Goal: Task Accomplishment & Management: Manage account settings

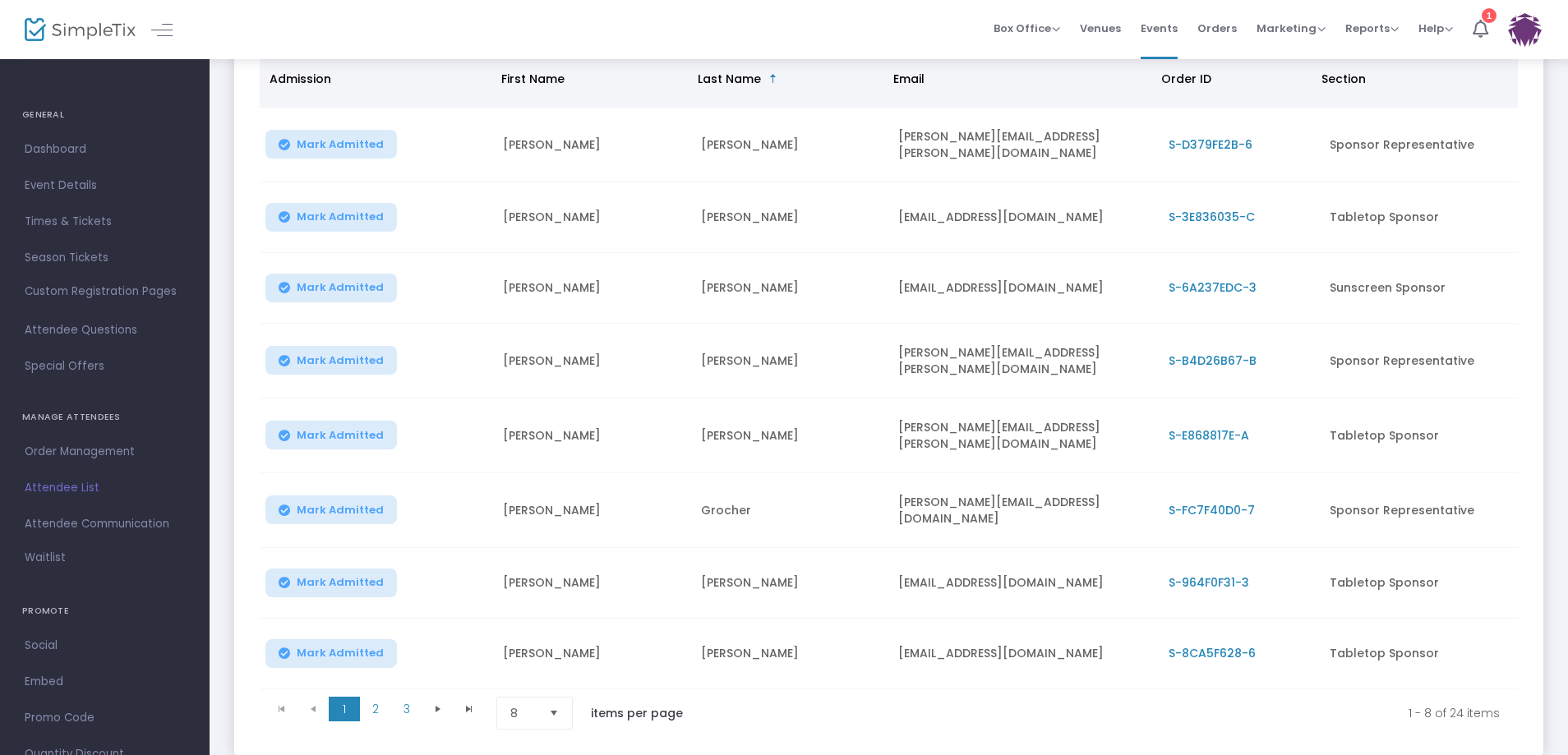
scroll to position [247, 0]
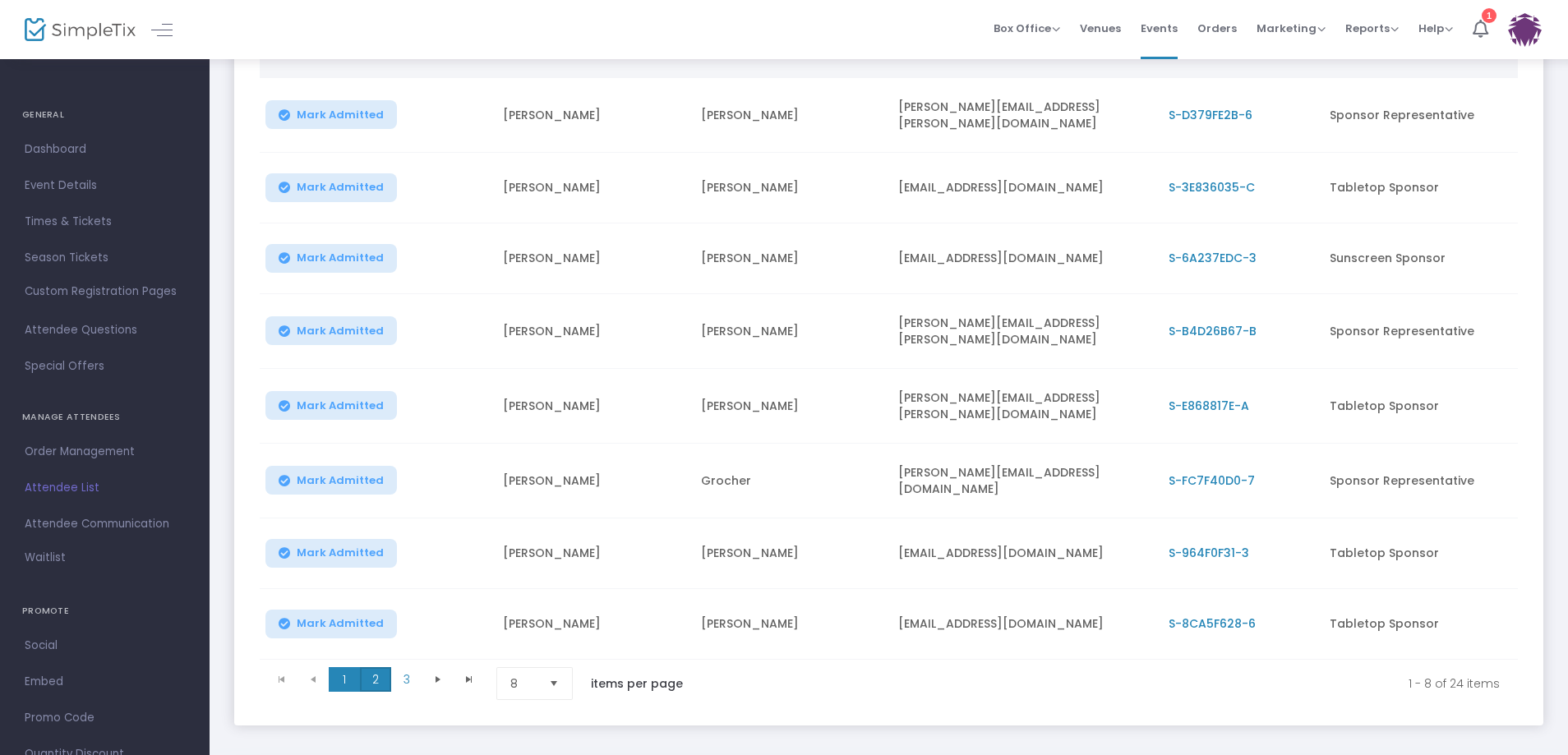
click at [372, 667] on span "2" at bounding box center [375, 679] width 31 height 25
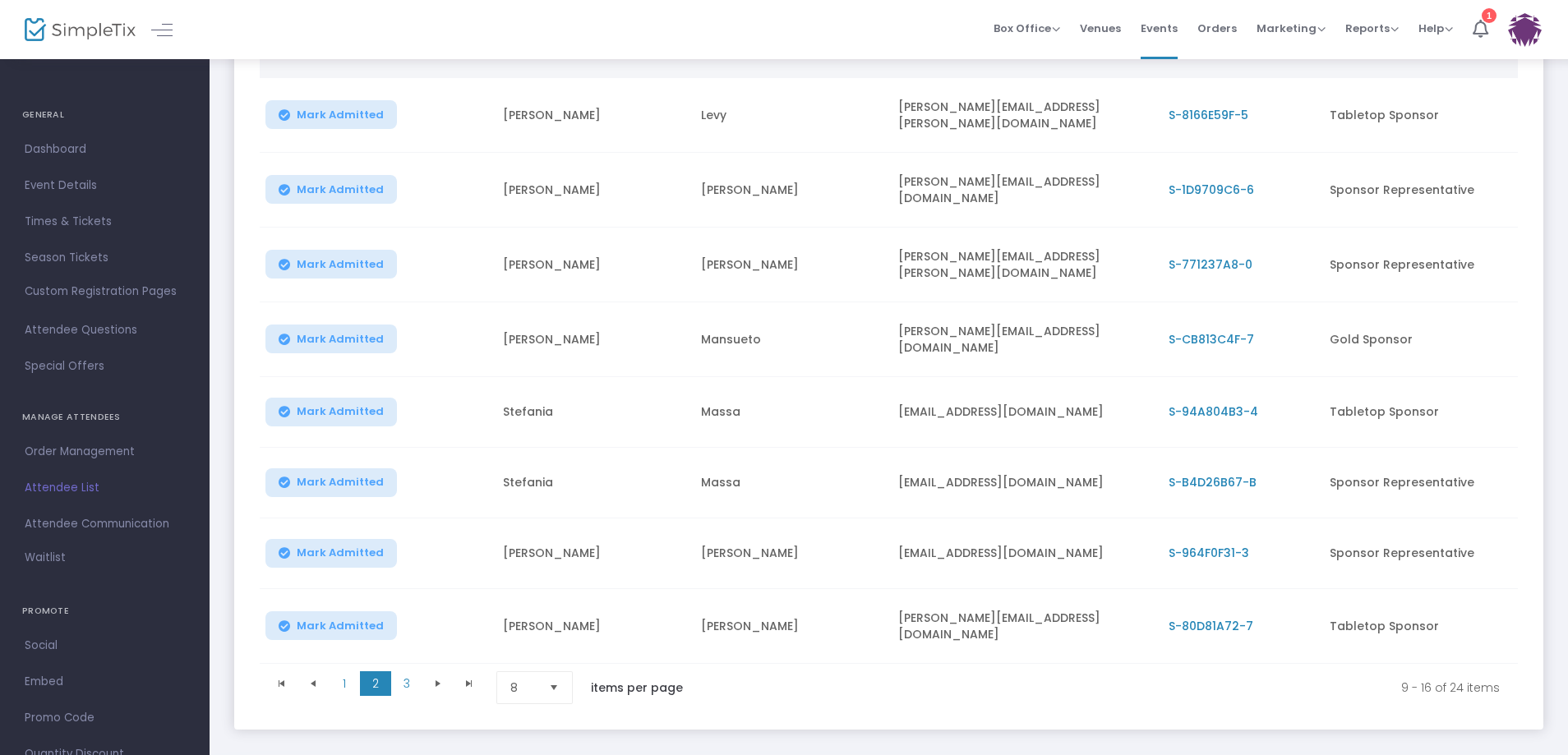
scroll to position [164, 0]
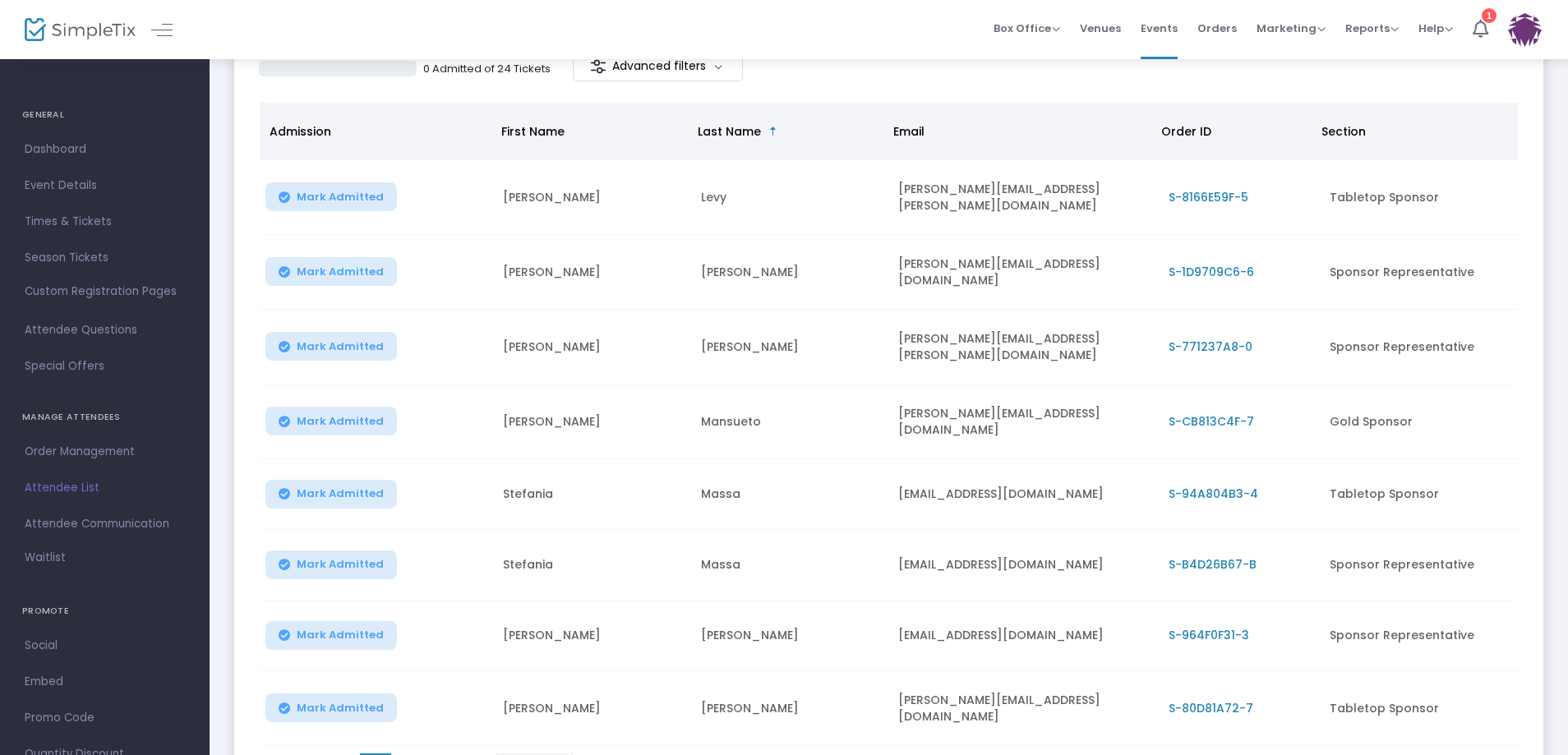
click at [1233, 557] on span "S-B4D26B67-B" at bounding box center [1212, 564] width 88 height 16
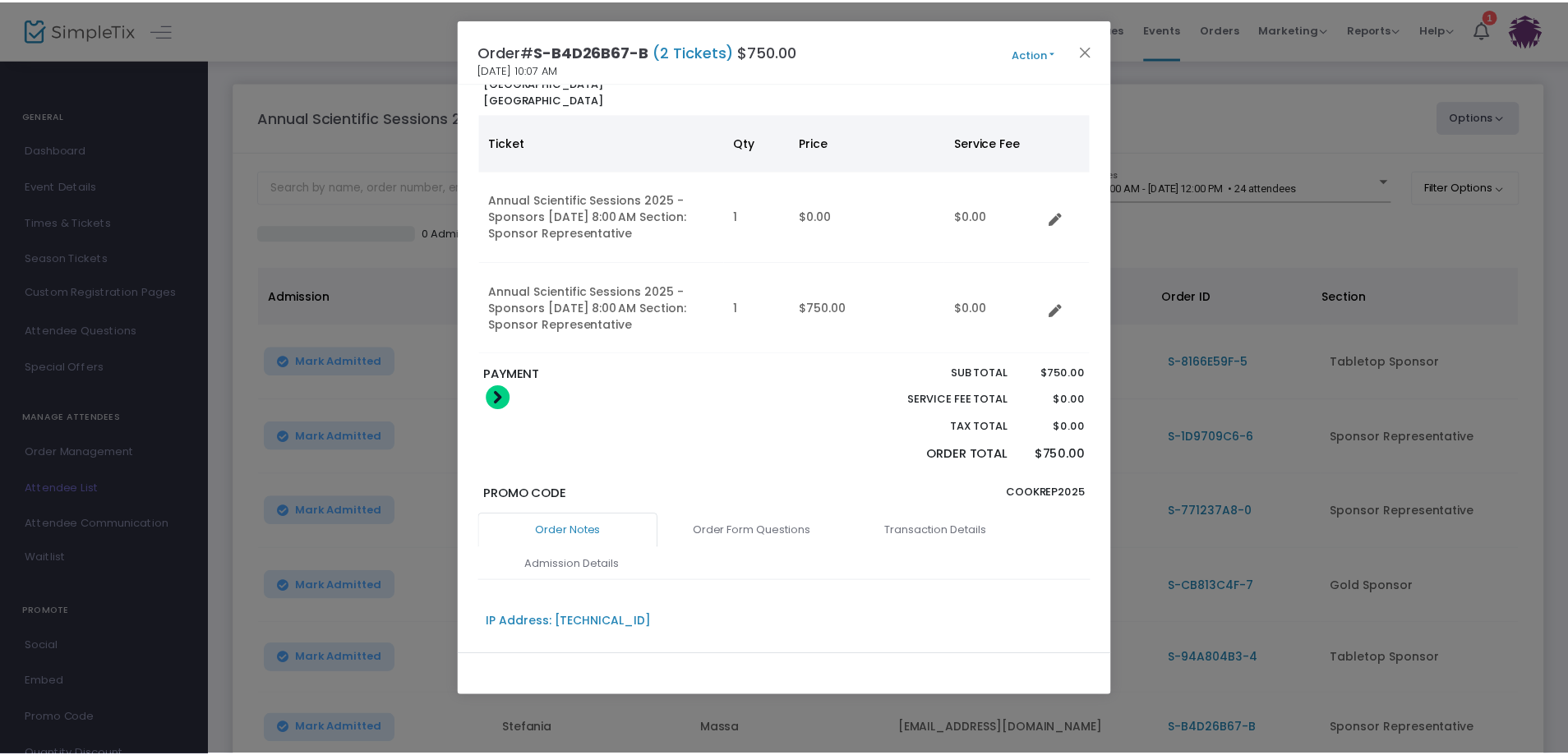
scroll to position [83, 0]
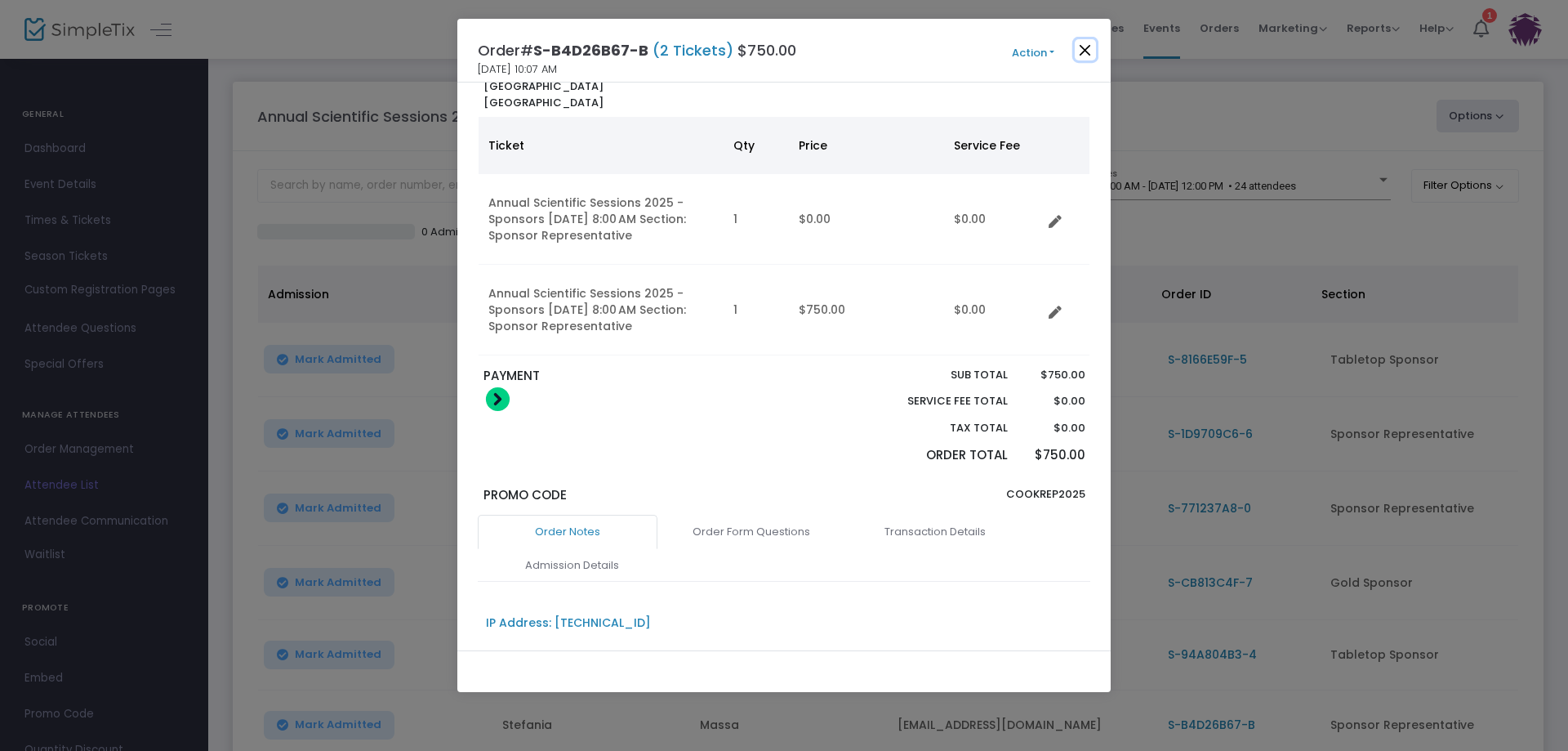
click at [1083, 51] on button "Close" at bounding box center [1085, 49] width 21 height 21
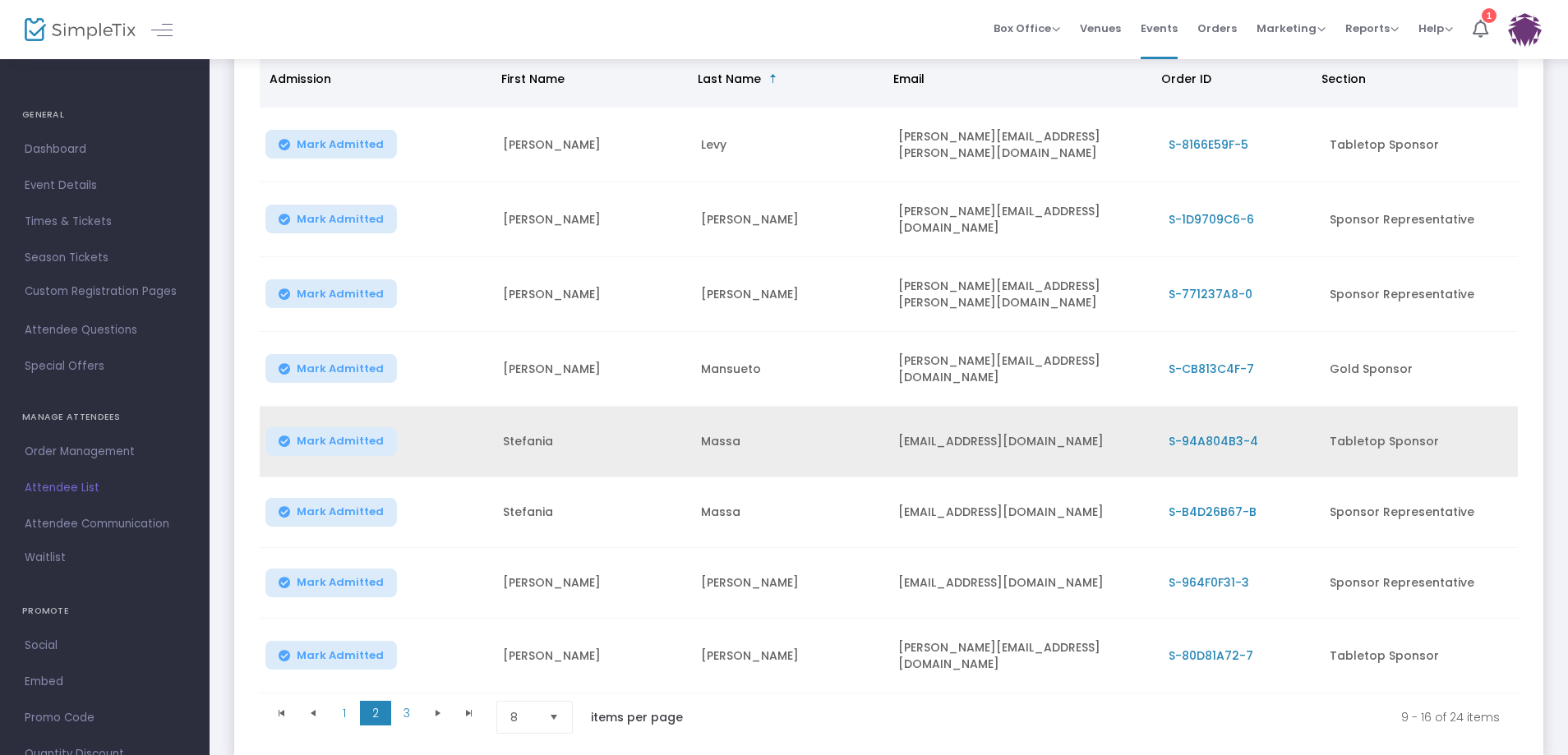
scroll to position [299, 0]
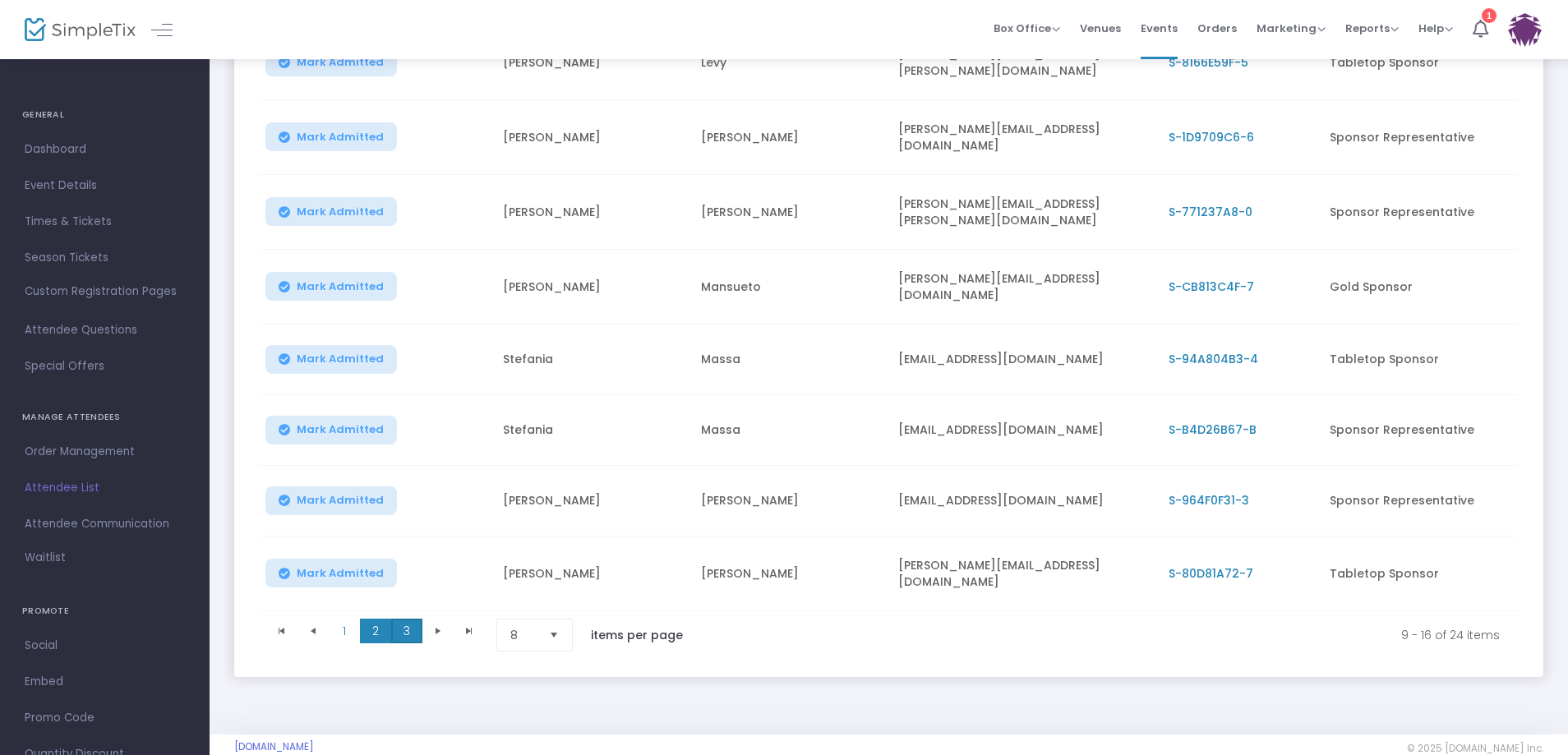
click at [409, 619] on span "3" at bounding box center [406, 631] width 31 height 25
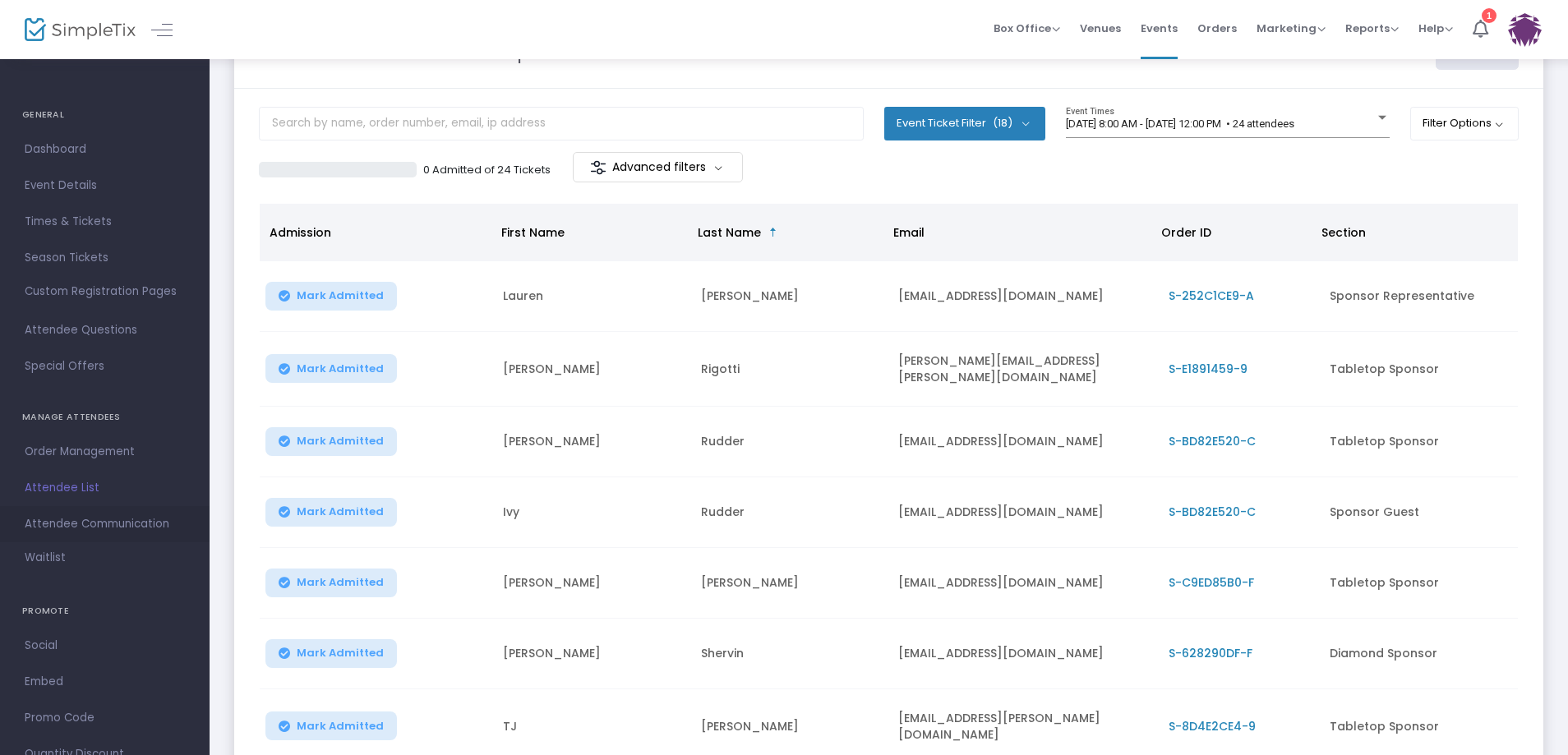
scroll to position [53, 0]
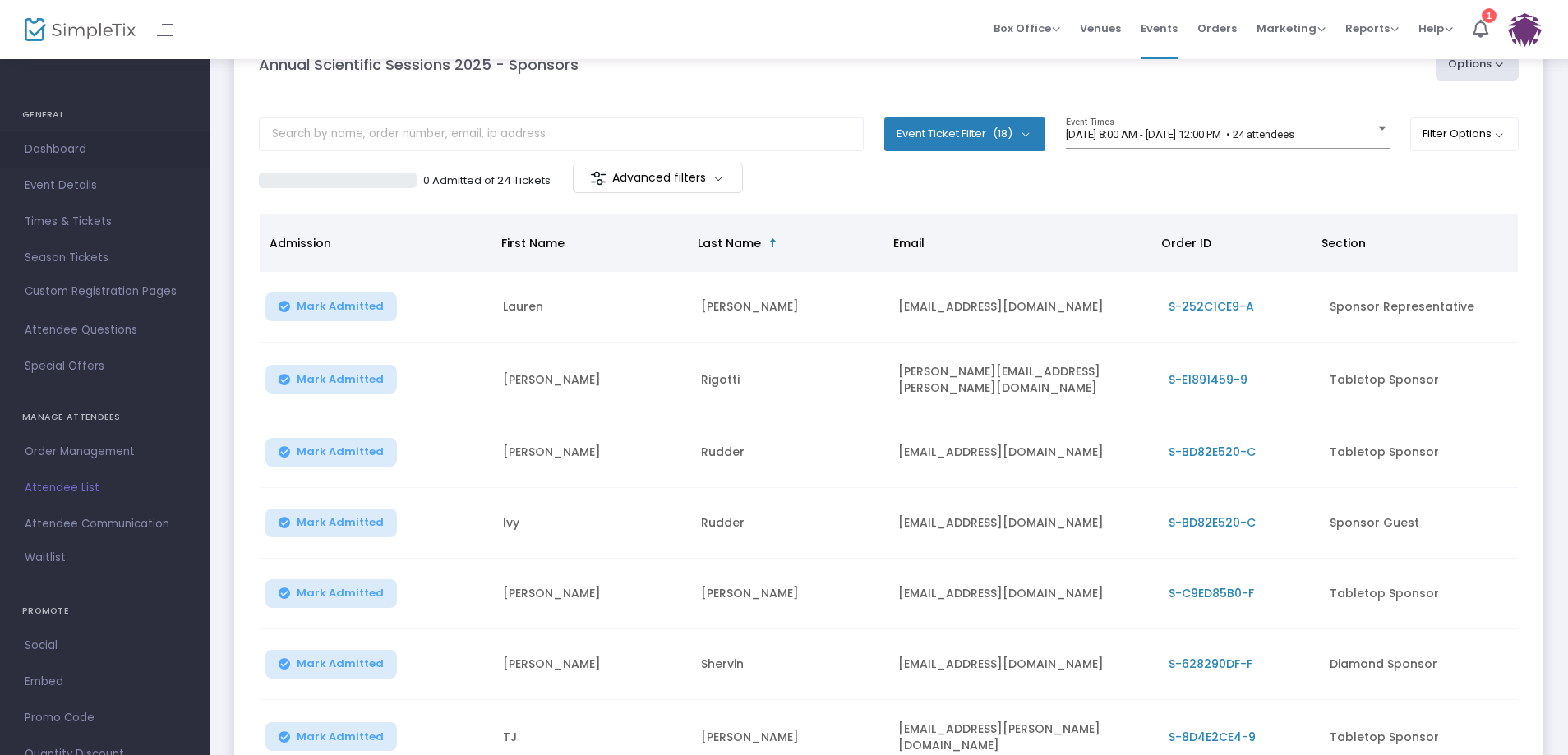
click at [36, 154] on span "Dashboard" at bounding box center [105, 149] width 160 height 21
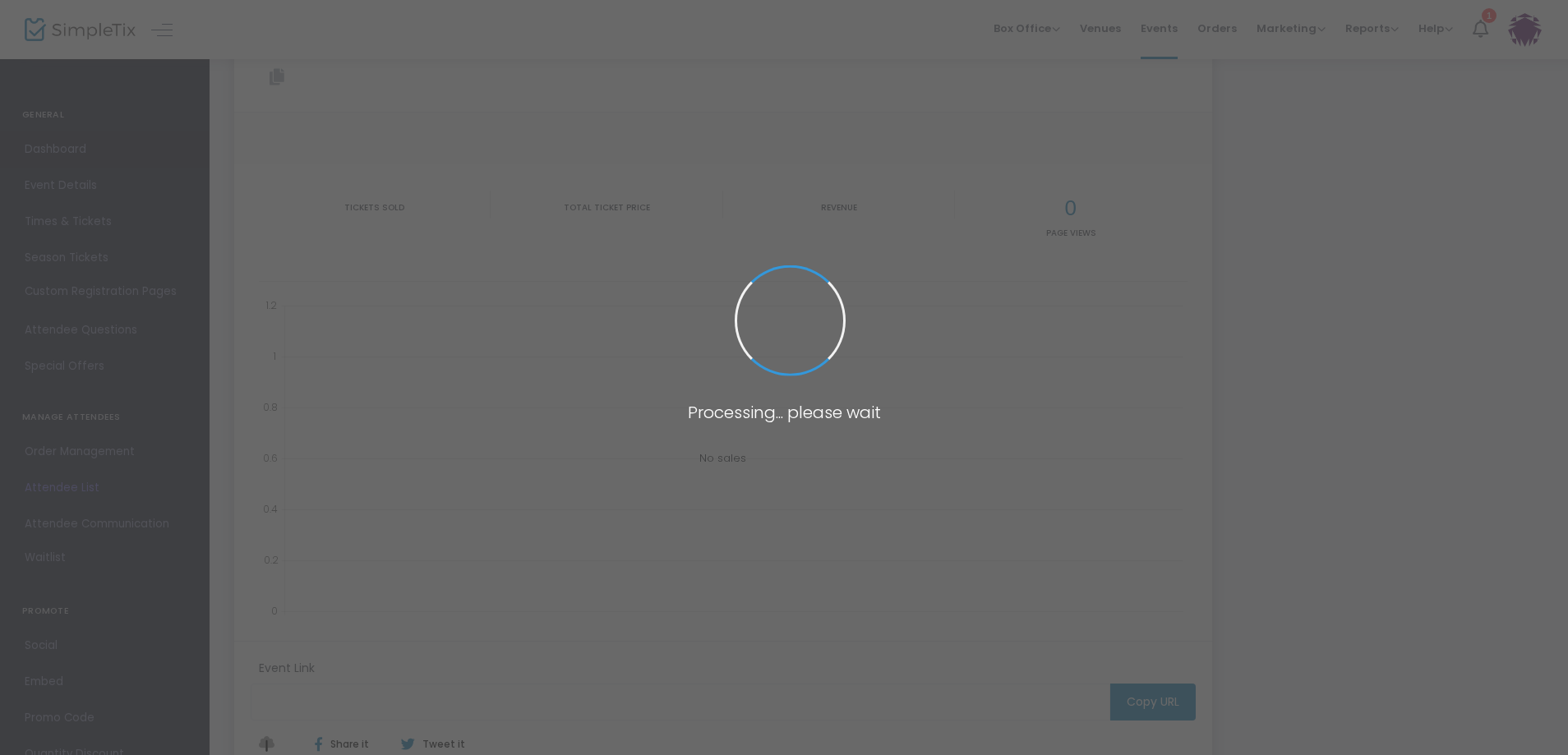
type input "[URL][DOMAIN_NAME]"
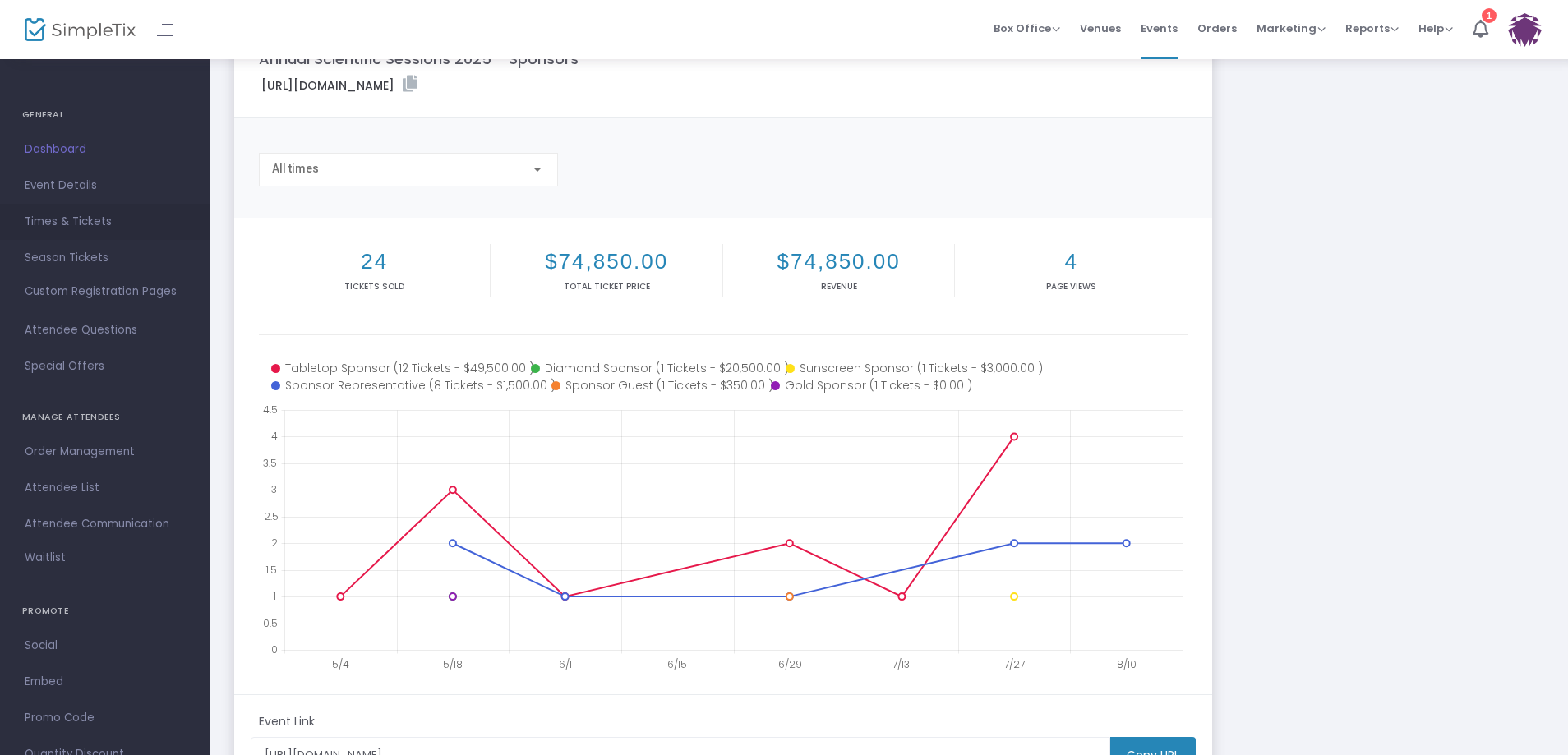
click at [69, 225] on span "Times & Tickets" at bounding box center [105, 221] width 160 height 21
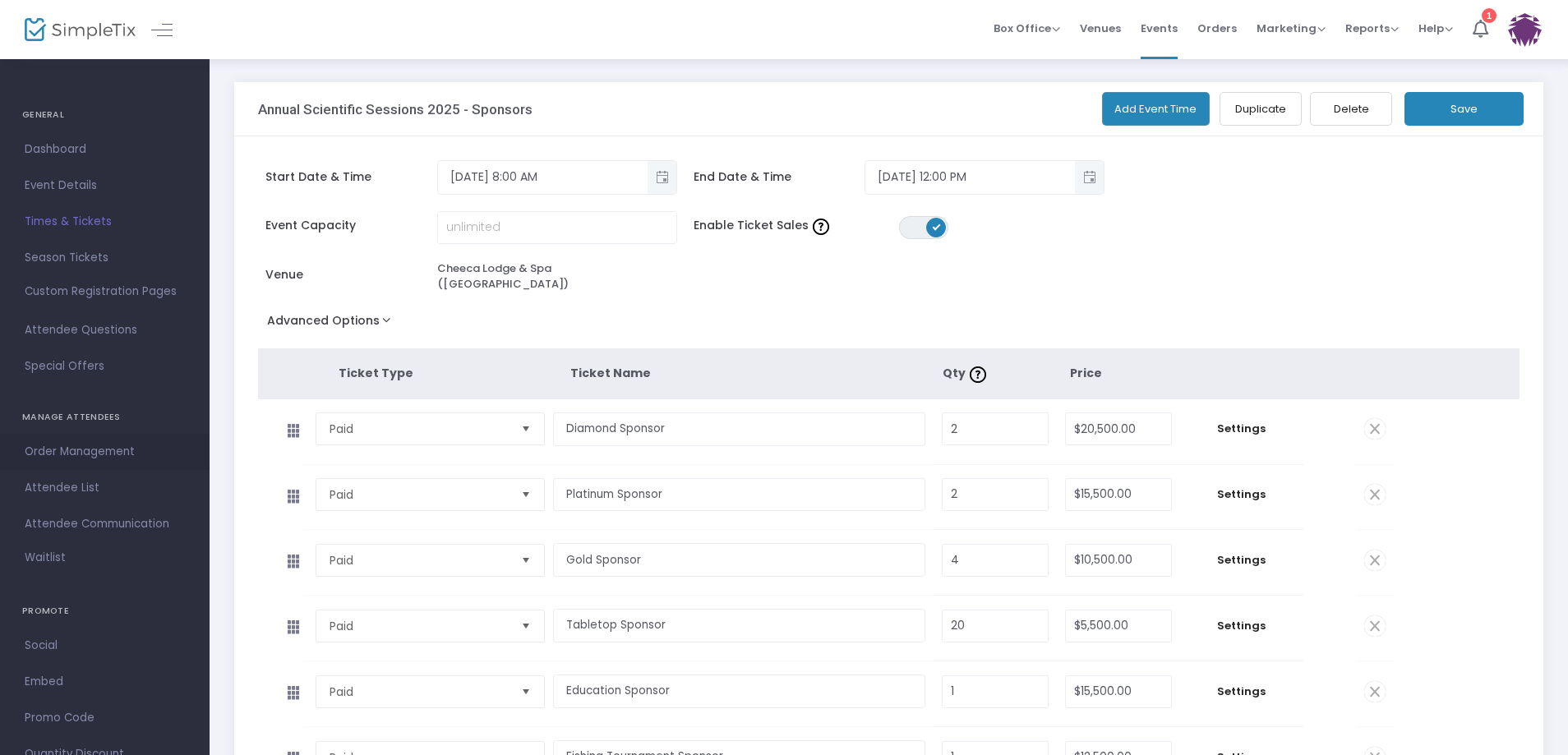
click at [66, 448] on span "Order Management" at bounding box center [105, 451] width 160 height 21
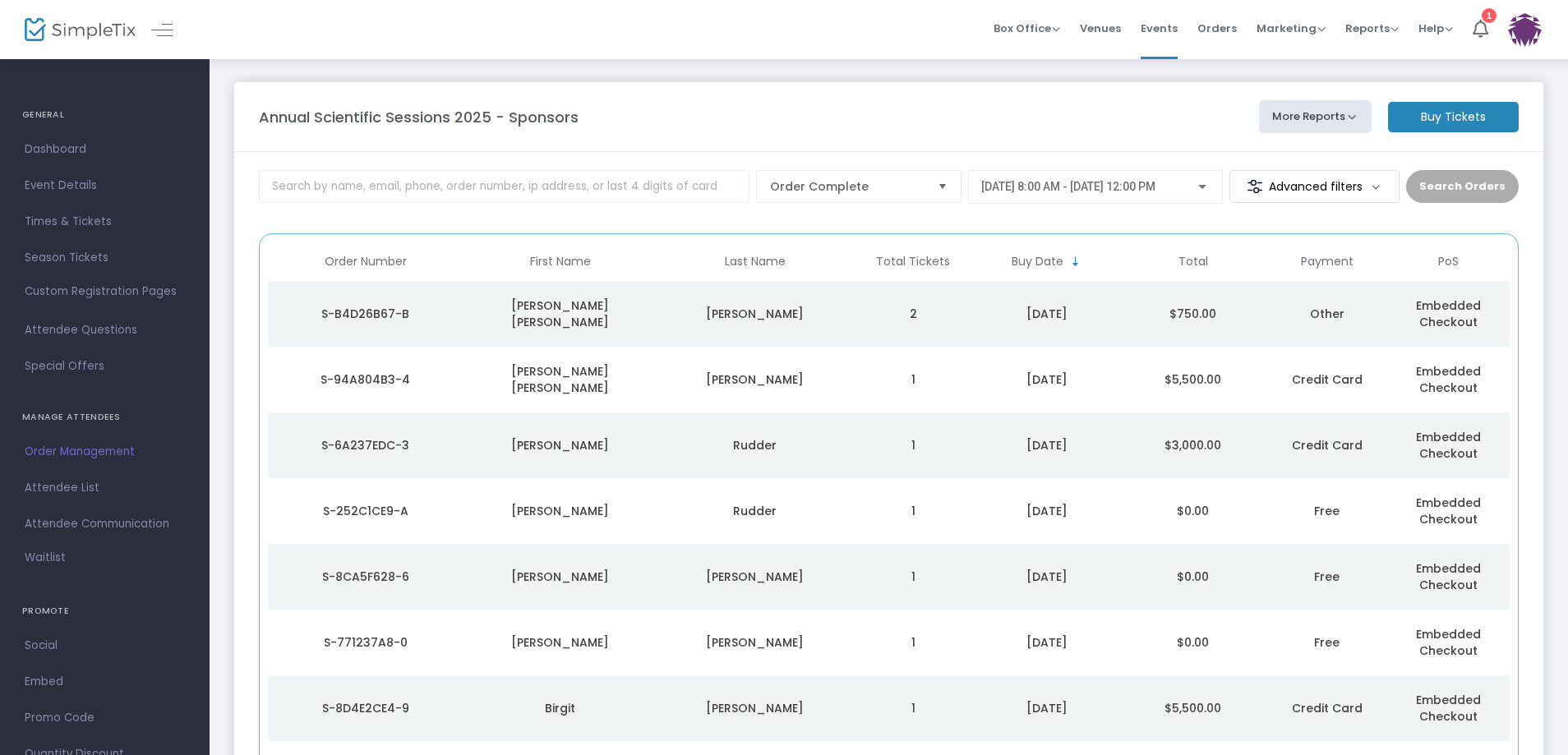
click at [354, 311] on div "S-B4D26B67-B" at bounding box center [365, 313] width 186 height 16
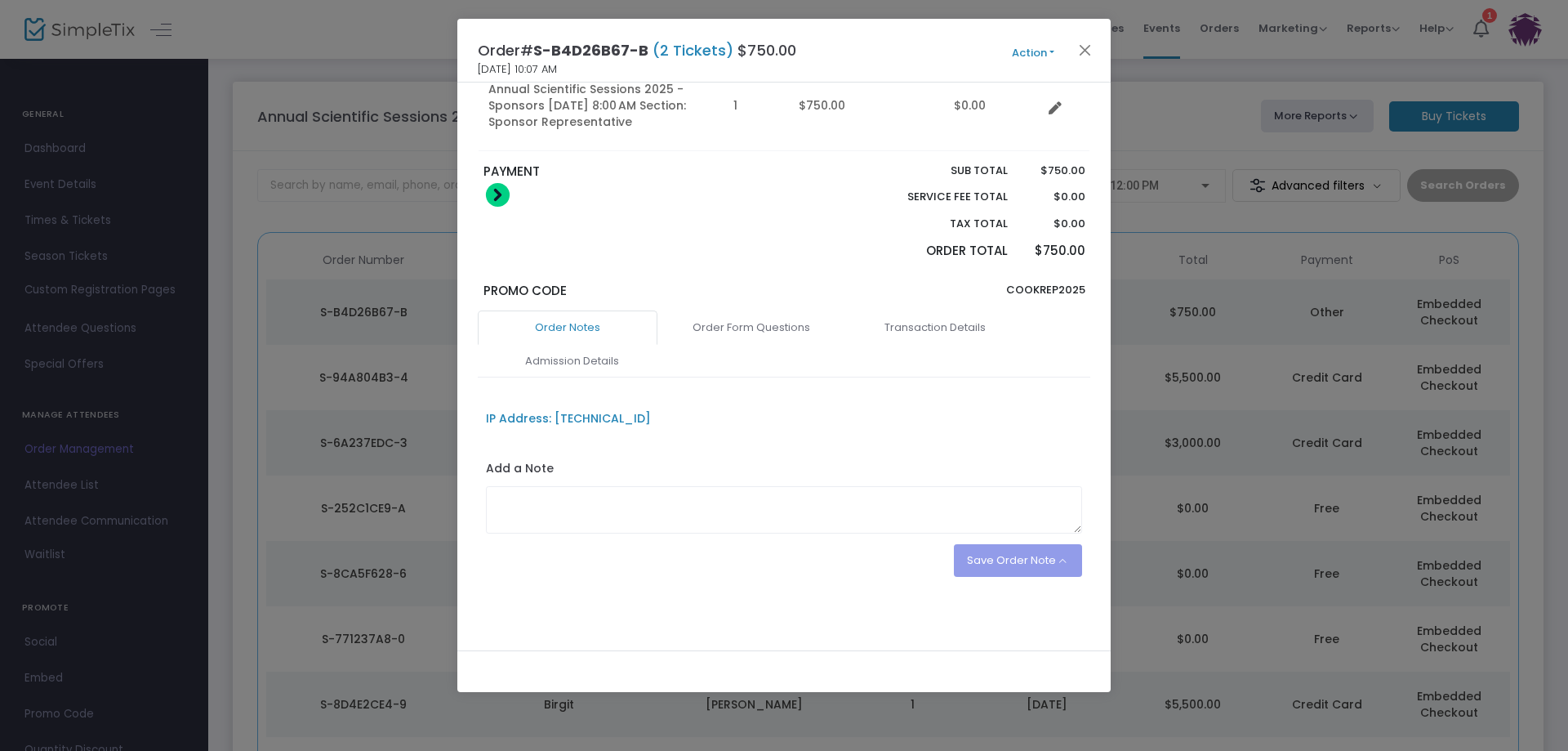
scroll to position [204, 0]
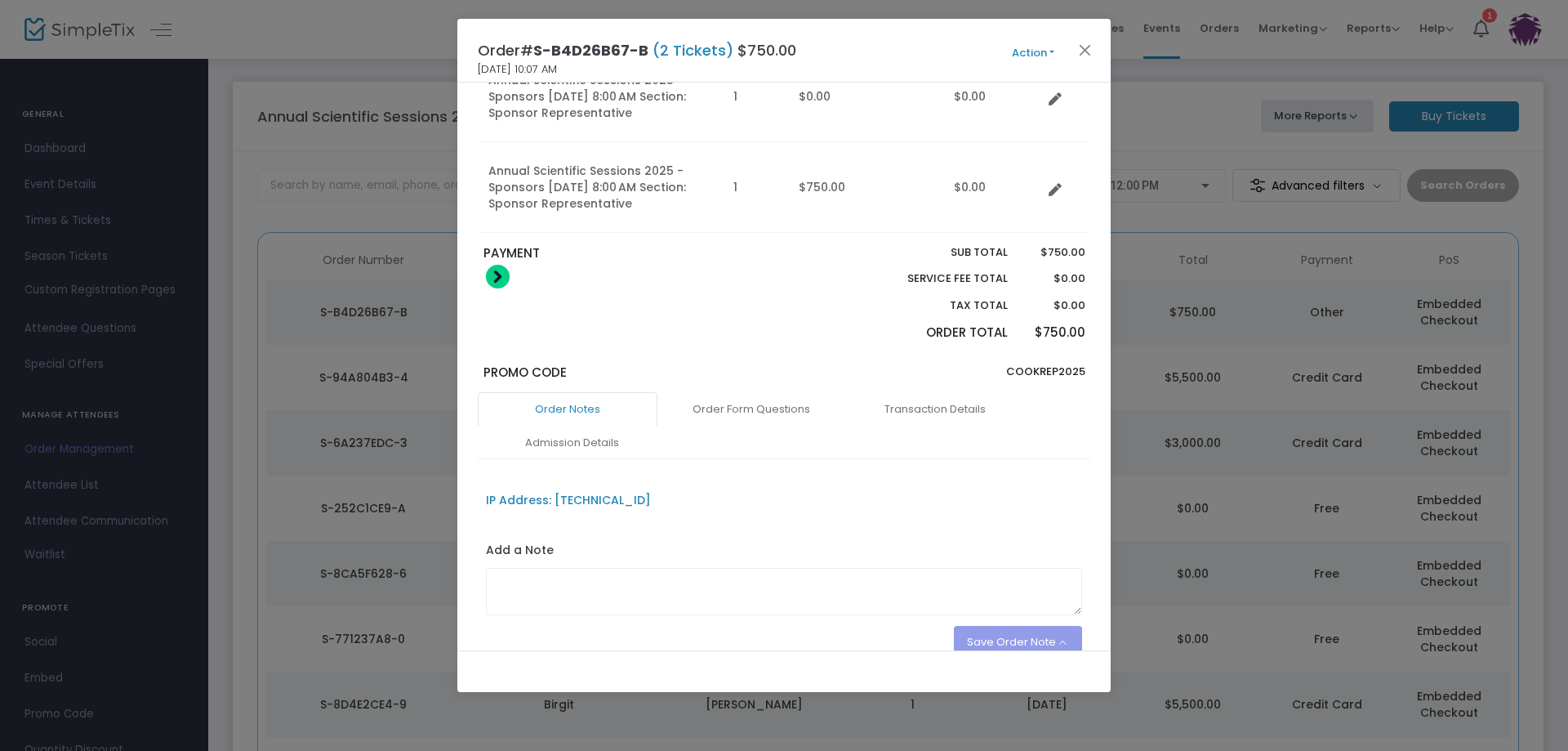
click at [589, 410] on link "Order Notes" at bounding box center [568, 409] width 179 height 35
